Goal: Information Seeking & Learning: Learn about a topic

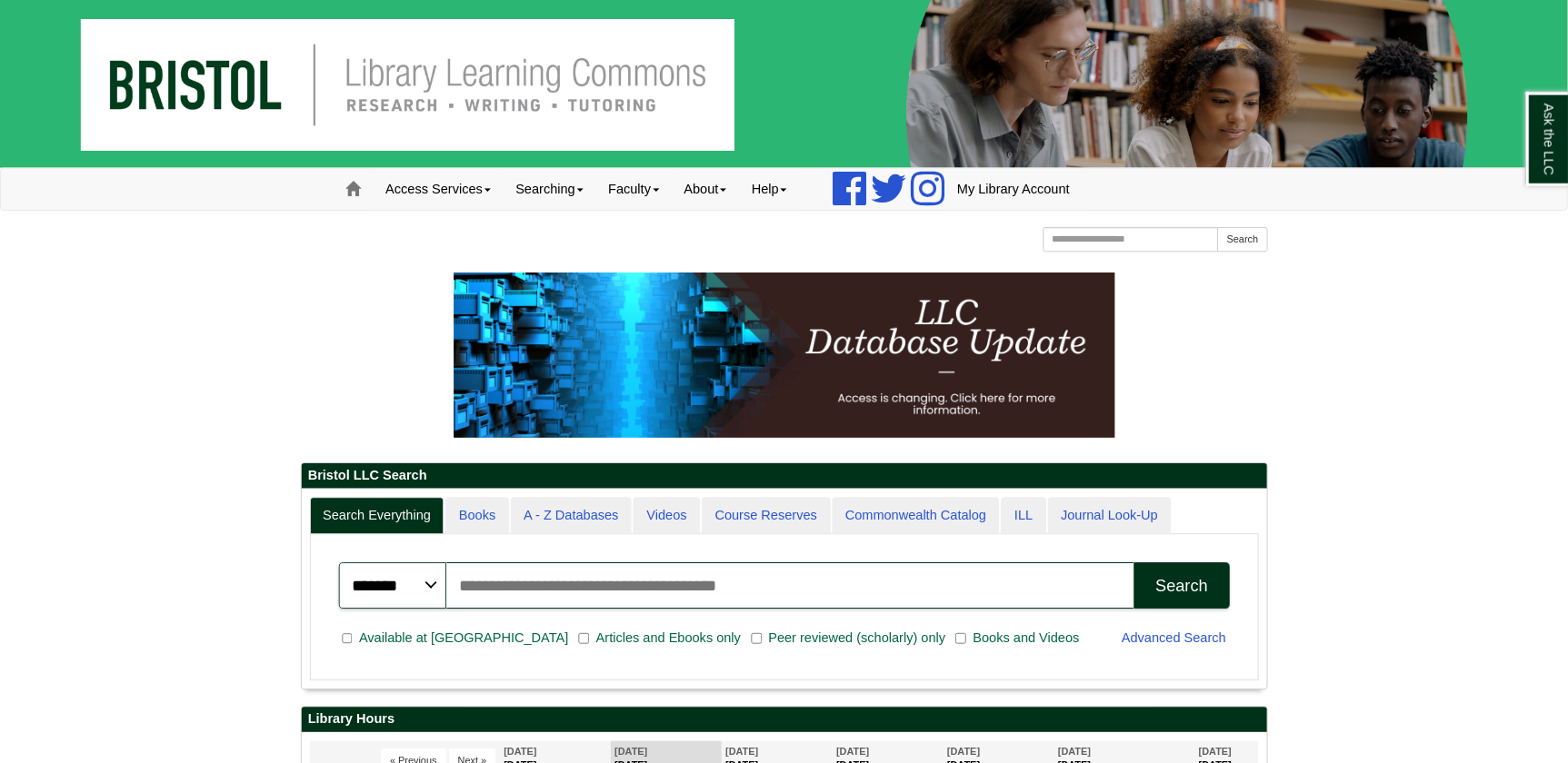
scroll to position [68, 243]
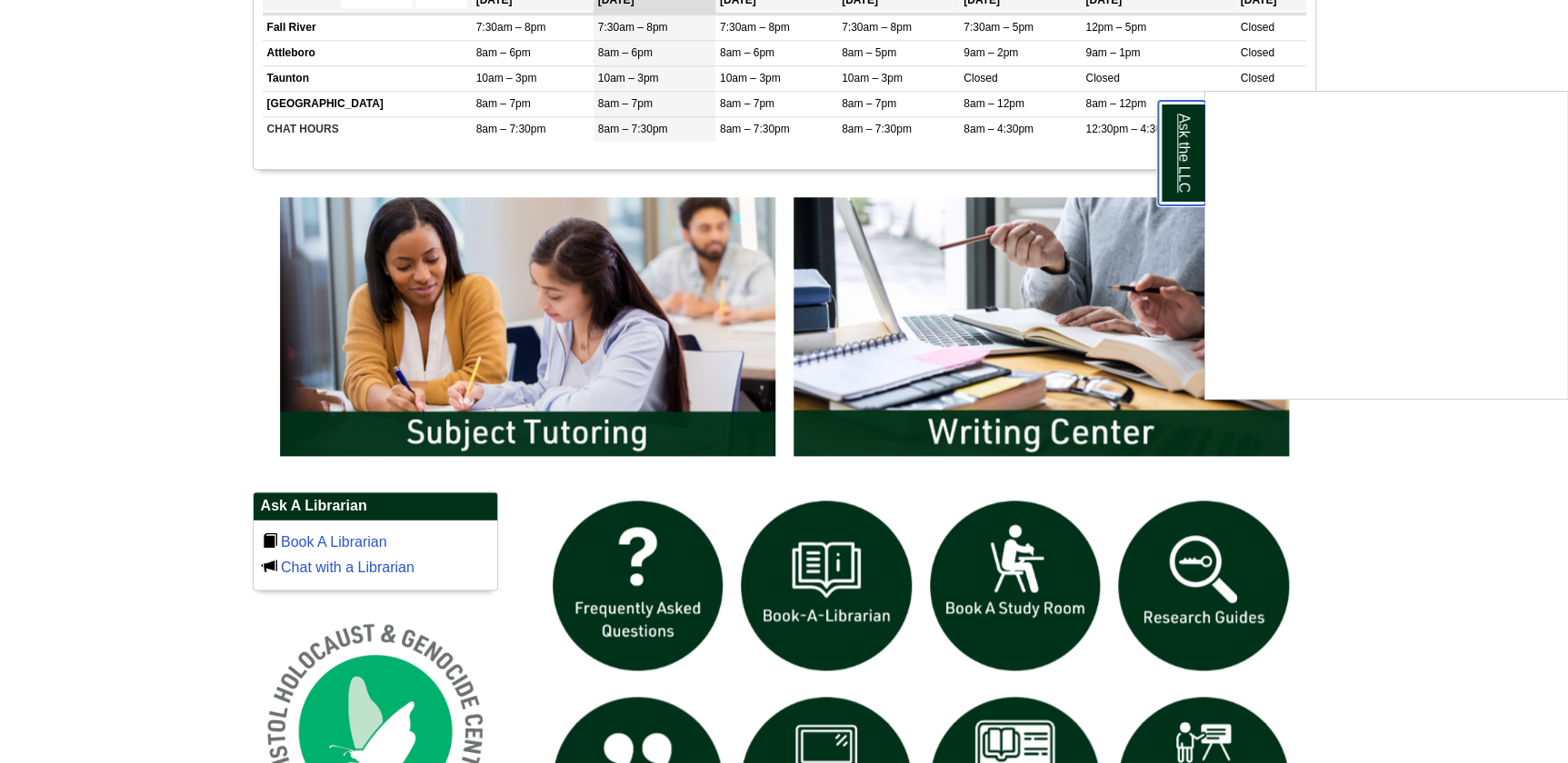
click at [1189, 146] on link "Ask the LLC" at bounding box center [1181, 152] width 47 height 104
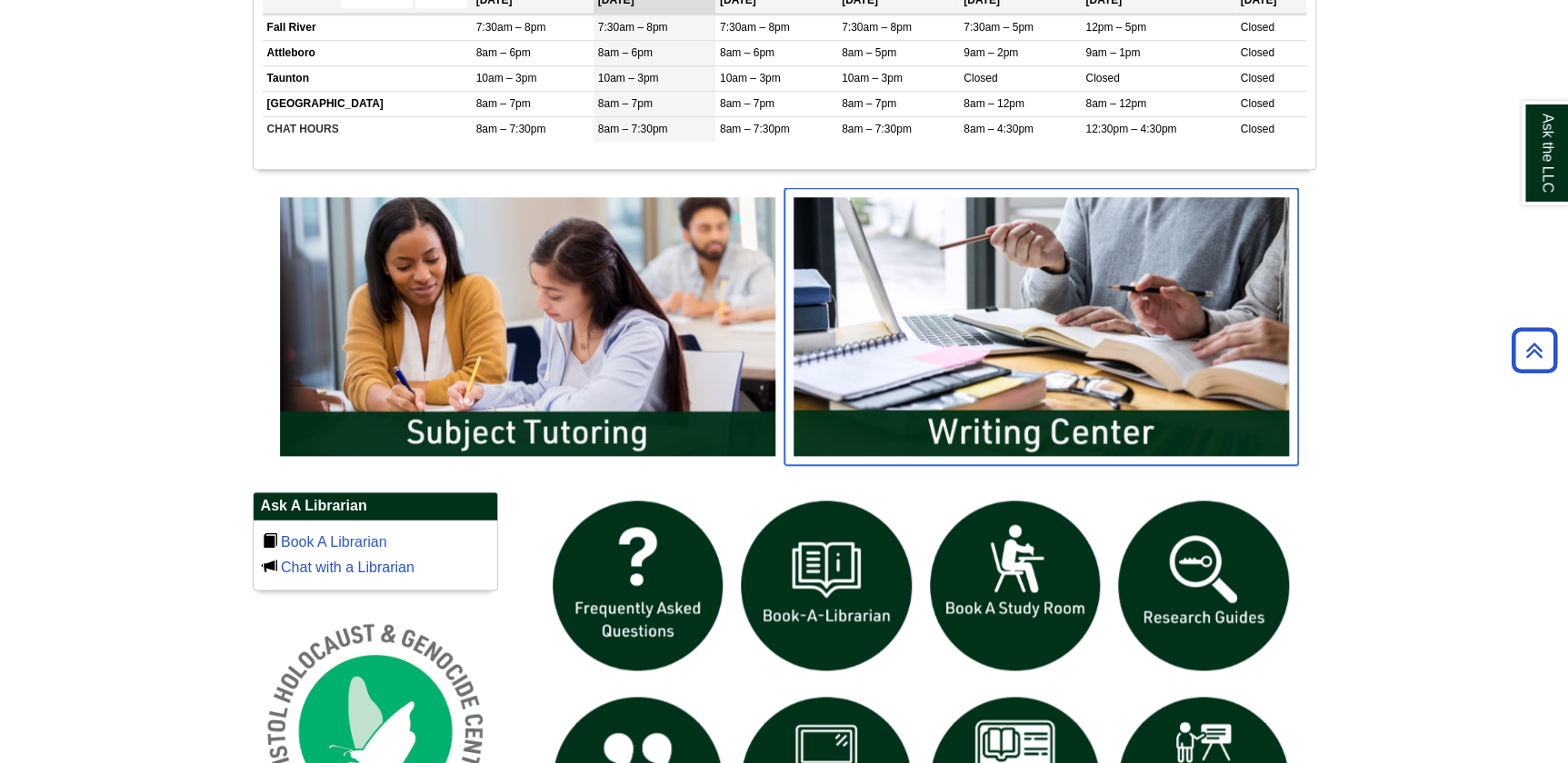
click at [1028, 426] on img "slideshow" at bounding box center [1041, 325] width 513 height 277
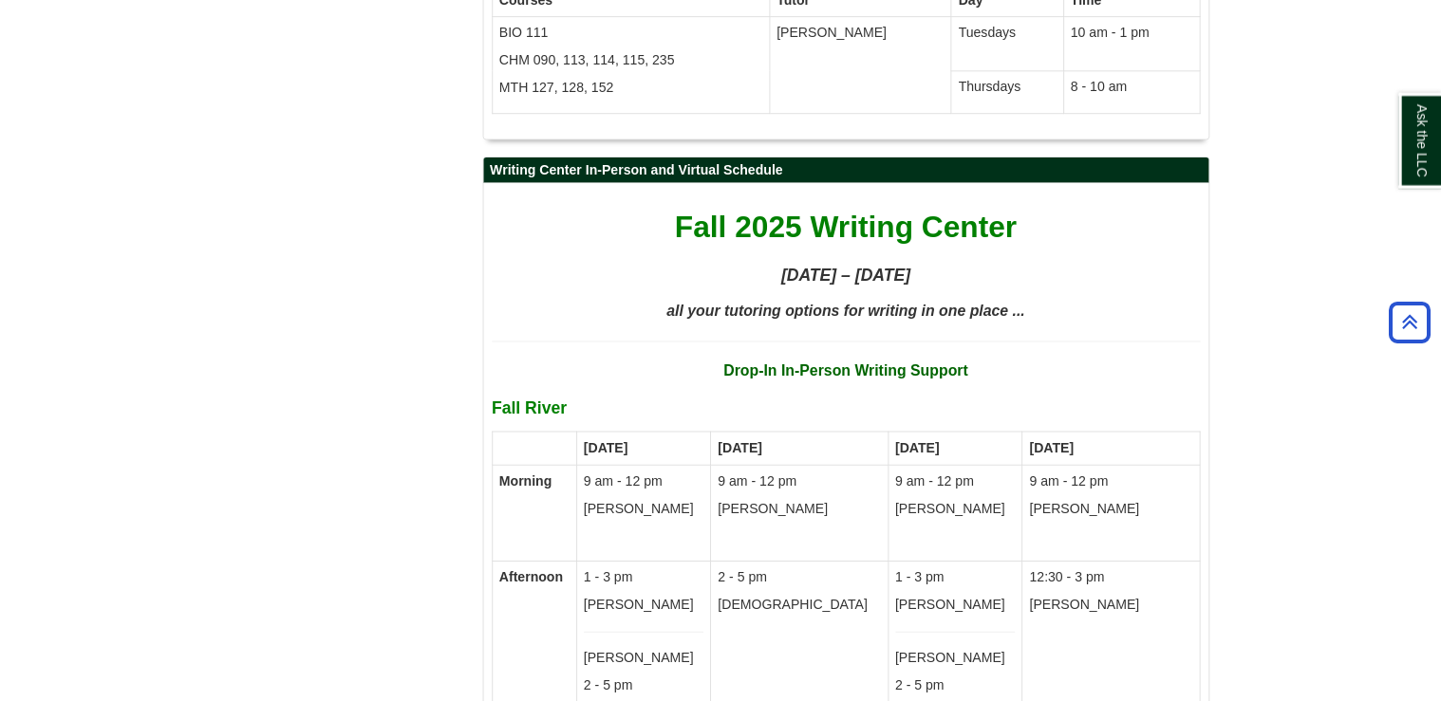
scroll to position [10073, 0]
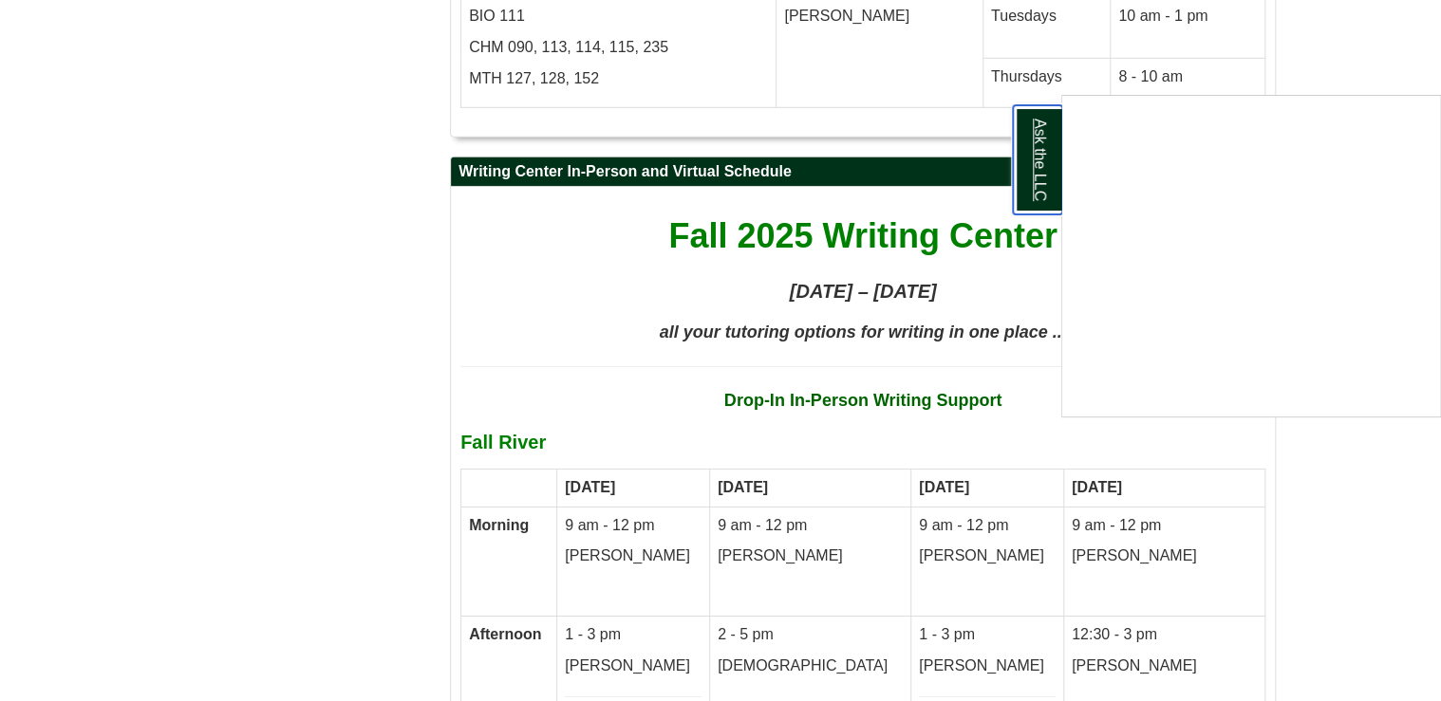
click at [1037, 177] on link "Ask the LLC" at bounding box center [1037, 159] width 49 height 109
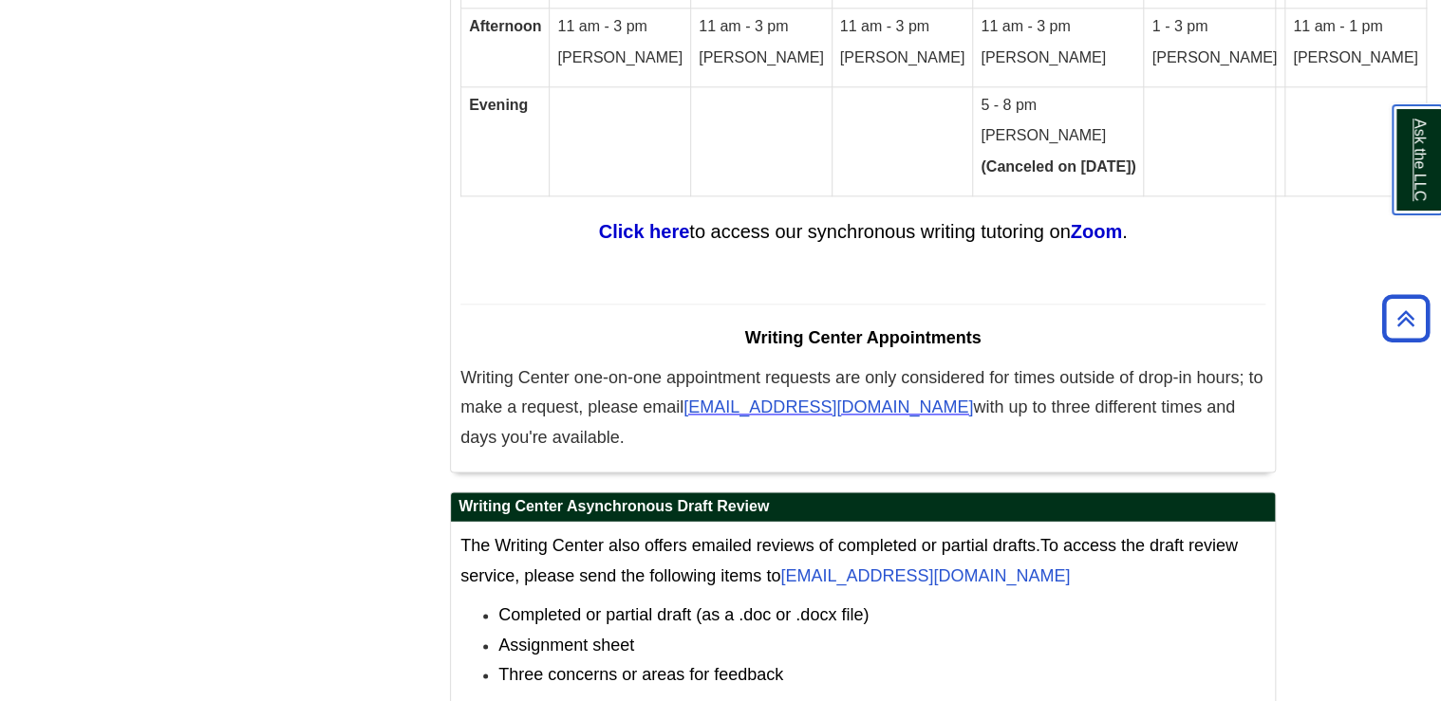
scroll to position [11971, 0]
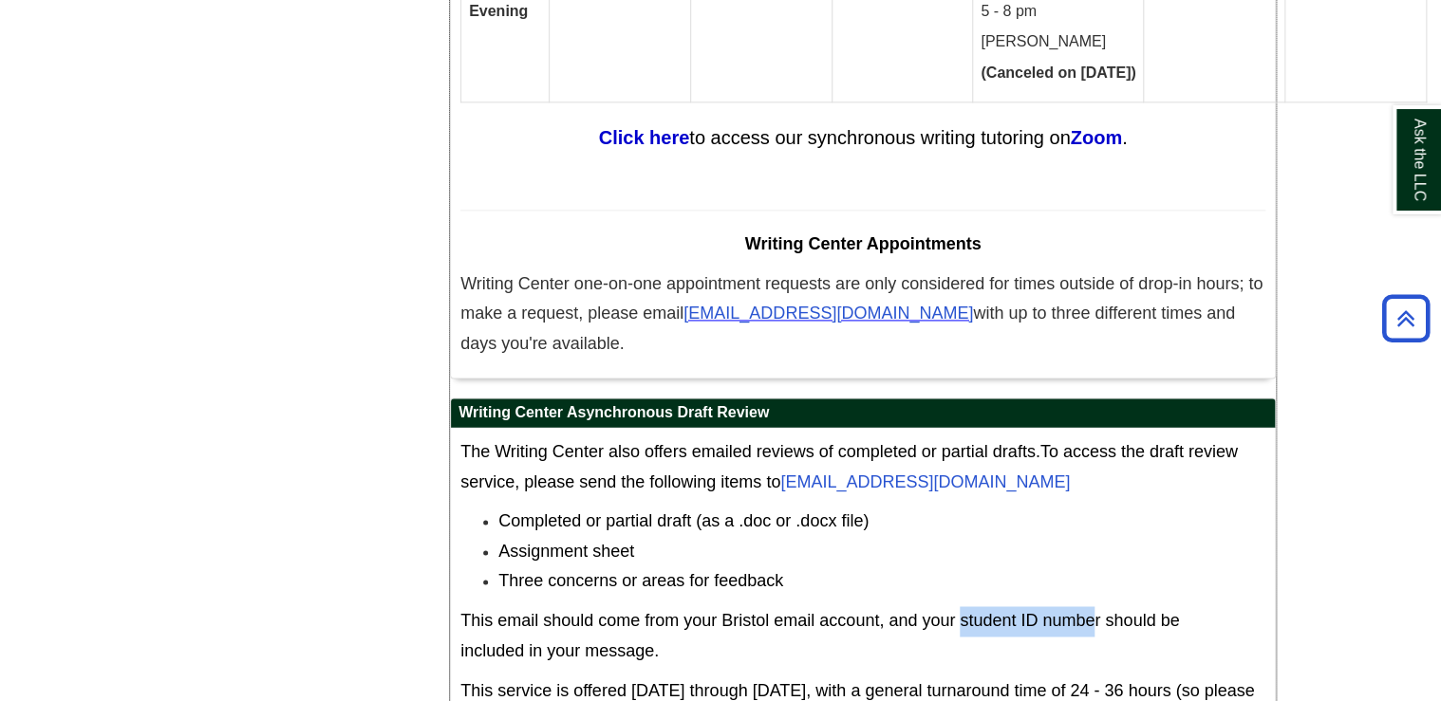
drag, startPoint x: 962, startPoint y: 424, endPoint x: 1095, endPoint y: 429, distance: 133.9
click at [1095, 611] on span "This email should come from your Bristol email account, and your student ID num…" at bounding box center [819, 635] width 719 height 49
drag, startPoint x: 1095, startPoint y: 429, endPoint x: 1101, endPoint y: 468, distance: 39.3
click at [1101, 607] on p "This email should come from your Bristol email account, and your student ID num…" at bounding box center [862, 637] width 805 height 60
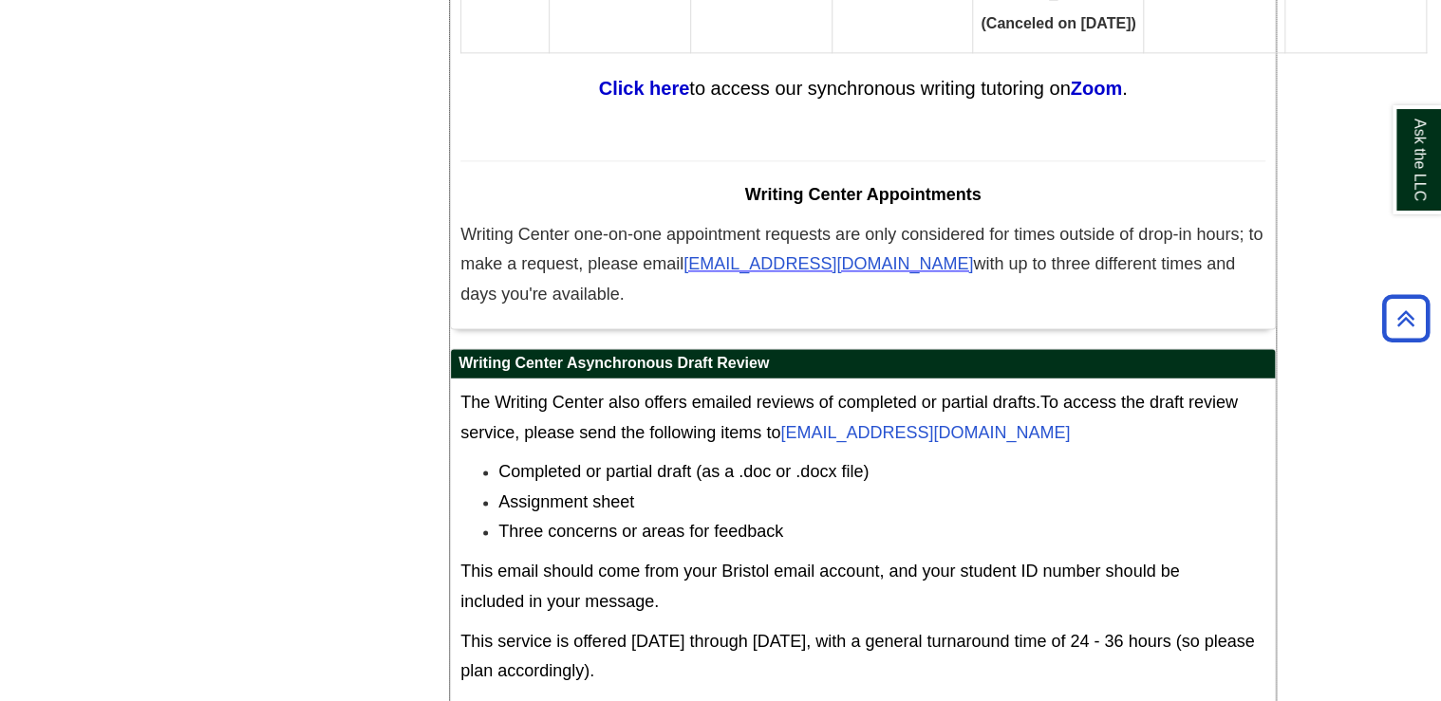
scroll to position [12047, 0]
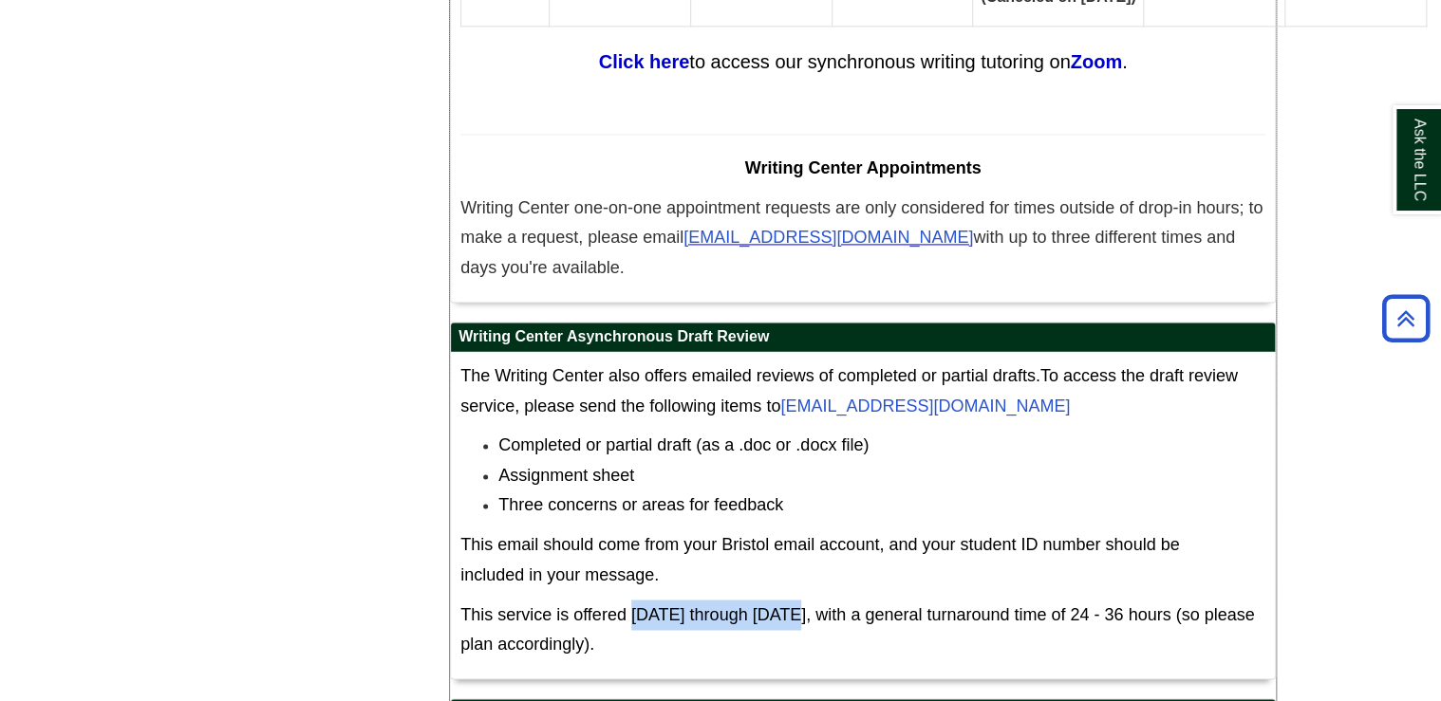
drag, startPoint x: 628, startPoint y: 413, endPoint x: 794, endPoint y: 399, distance: 165.8
click at [794, 399] on div "The Writing Center also offers emailed reviews of completed or partial drafts. …" at bounding box center [862, 516] width 805 height 308
drag, startPoint x: 794, startPoint y: 399, endPoint x: 962, endPoint y: 425, distance: 171.0
click at [962, 605] on span "This service is offered [DATE] through [DATE], with a general turnaround time o…" at bounding box center [857, 629] width 794 height 49
click at [801, 605] on span "This service is offered [DATE] through [DATE], with a general turnaround time o…" at bounding box center [857, 629] width 794 height 49
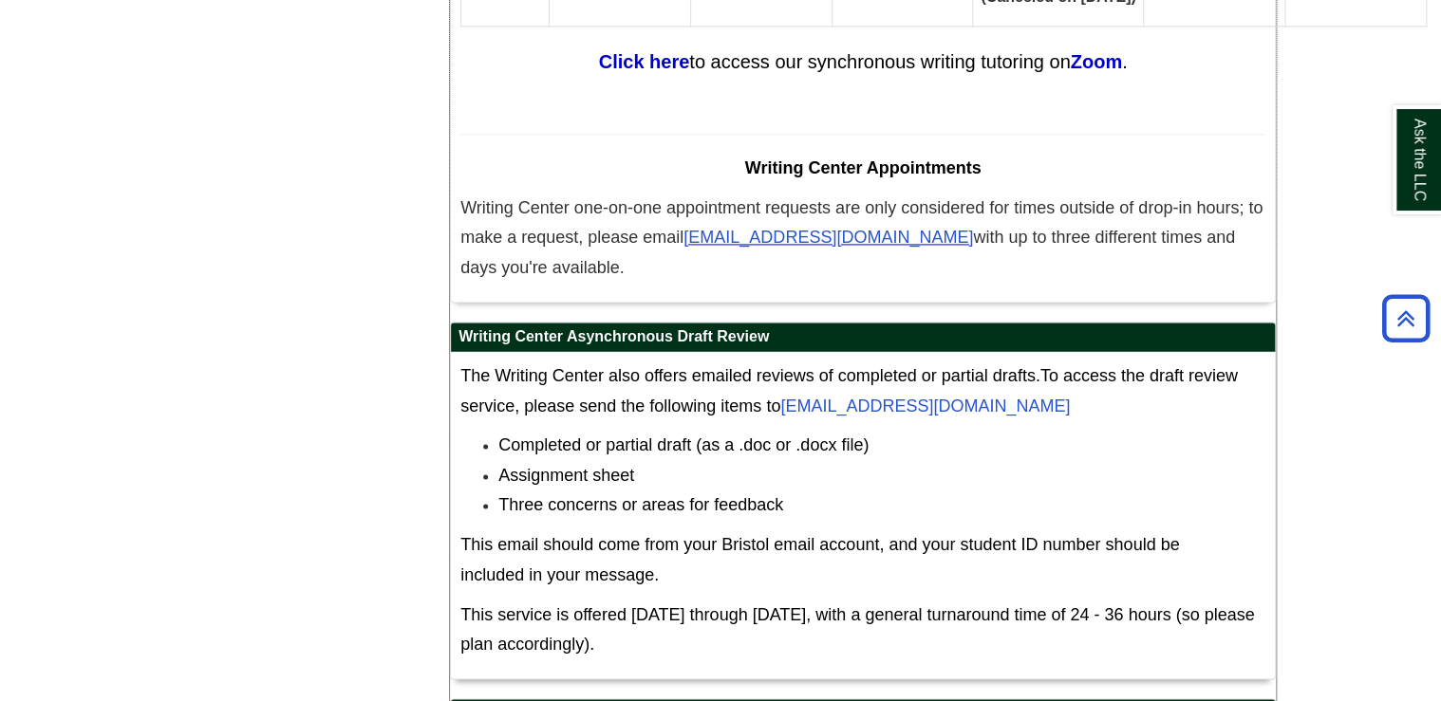
click at [945, 605] on span "This service is offered [DATE] through [DATE], with a general turnaround time o…" at bounding box center [857, 629] width 794 height 49
drag, startPoint x: 1068, startPoint y: 424, endPoint x: 1125, endPoint y: 420, distance: 57.1
click at [1125, 605] on span "This service is offered [DATE] through [DATE], with a general turnaround time o…" at bounding box center [857, 629] width 794 height 49
drag, startPoint x: 1125, startPoint y: 420, endPoint x: 1021, endPoint y: 462, distance: 111.9
click at [1021, 462] on div "The Writing Center also offers emailed reviews of completed or partial drafts. …" at bounding box center [862, 516] width 805 height 308
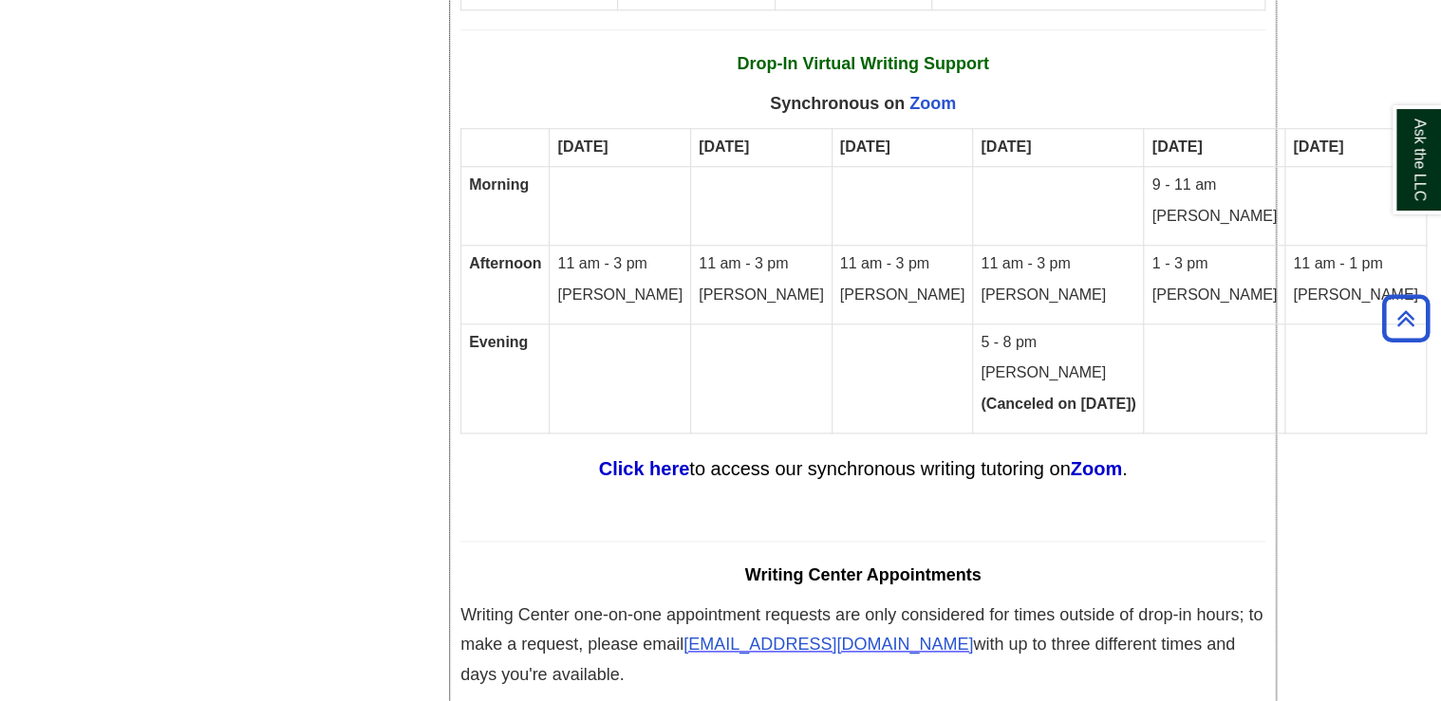
scroll to position [11743, 0]
